Goal: Obtain resource: Download file/media

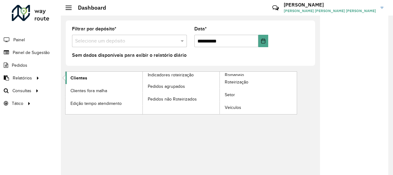
click at [78, 77] on span "Clientes" at bounding box center [78, 78] width 17 height 7
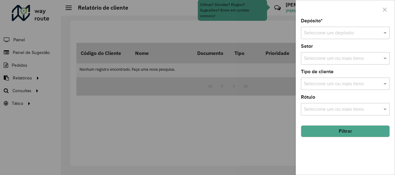
click at [325, 34] on input "text" at bounding box center [339, 32] width 70 height 7
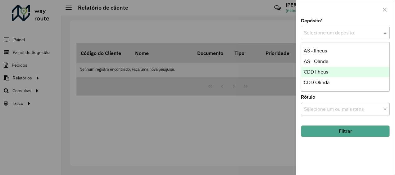
click at [316, 73] on span "CDD Ilheus" at bounding box center [315, 71] width 25 height 5
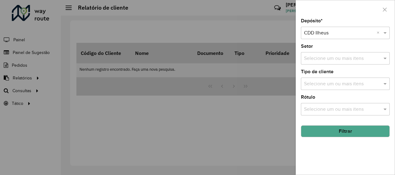
click at [326, 133] on button "Filtrar" at bounding box center [345, 131] width 89 height 12
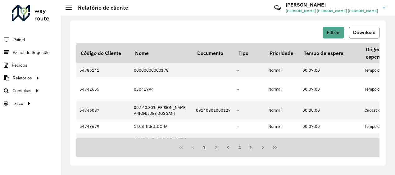
click at [369, 34] on span "Download" at bounding box center [364, 32] width 22 height 5
